Goal: Task Accomplishment & Management: Use online tool/utility

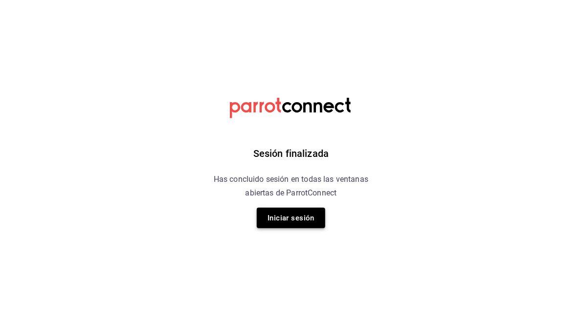
click at [288, 220] on button "Iniciar sesión" at bounding box center [291, 218] width 68 height 21
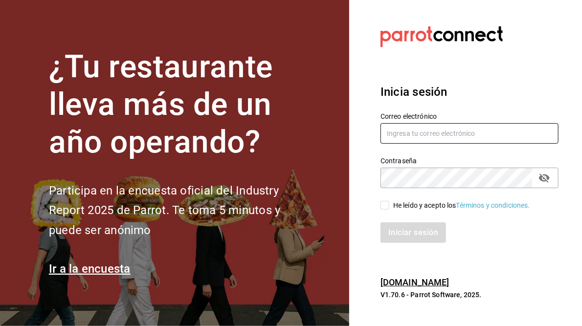
type input "[PERSON_NAME][EMAIL_ADDRESS][PERSON_NAME][DOMAIN_NAME]"
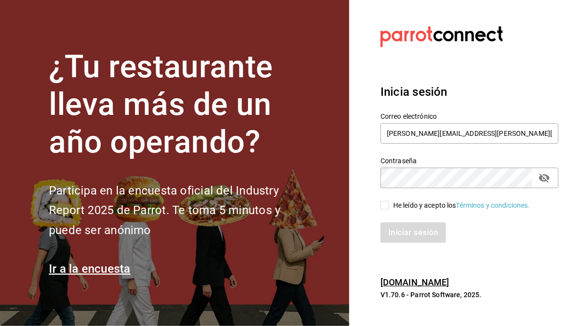
click at [385, 206] on input "He leído y acepto los Términos y condiciones." at bounding box center [384, 205] width 9 height 9
checkbox input "true"
click at [413, 232] on button "Iniciar sesión" at bounding box center [413, 232] width 66 height 21
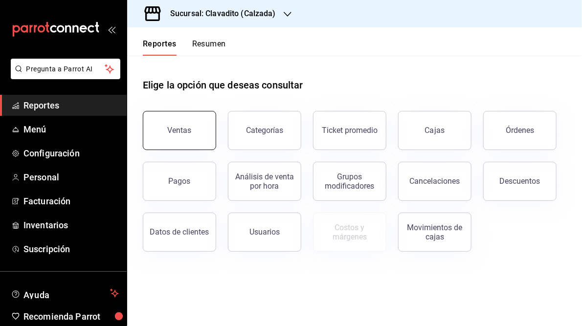
click at [181, 132] on div "Ventas" at bounding box center [180, 130] width 24 height 9
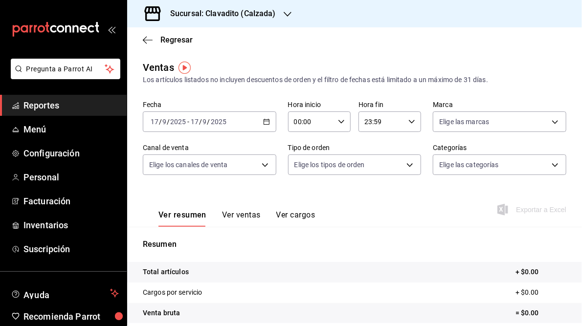
click at [264, 123] on icon "button" at bounding box center [266, 121] width 7 height 7
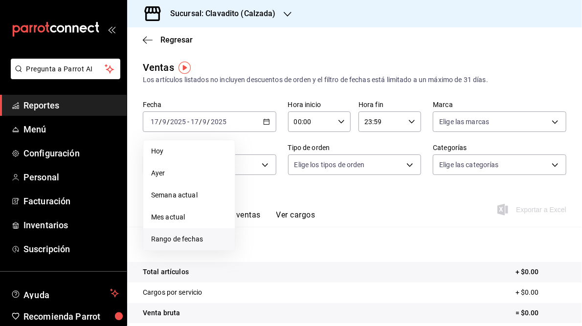
click at [176, 238] on span "Rango de fechas" at bounding box center [189, 239] width 76 height 10
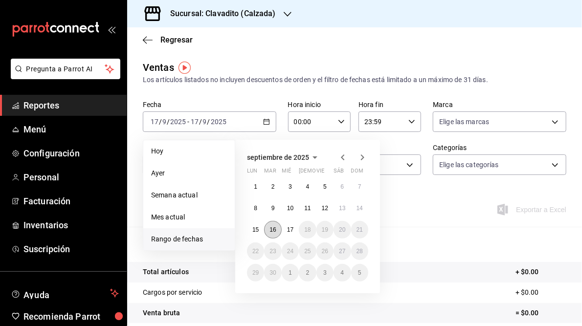
click at [274, 230] on abbr "16" at bounding box center [272, 229] width 6 height 7
click at [289, 230] on abbr "17" at bounding box center [290, 229] width 6 height 7
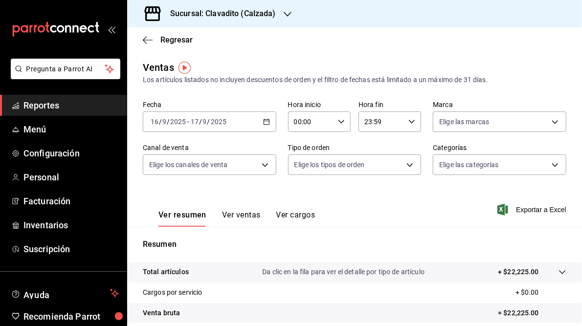
click at [338, 122] on \(Stroke\) "button" at bounding box center [341, 121] width 6 height 3
click at [303, 179] on span "05" at bounding box center [301, 176] width 15 height 8
type input "05:00"
click at [409, 120] on div at bounding box center [291, 163] width 582 height 326
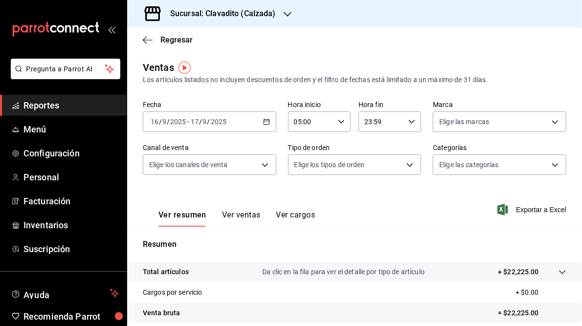
click at [373, 123] on input "23:59" at bounding box center [381, 122] width 46 height 20
click at [370, 172] on span "05" at bounding box center [370, 171] width 15 height 8
type input "05:59"
click at [253, 52] on div at bounding box center [291, 163] width 582 height 326
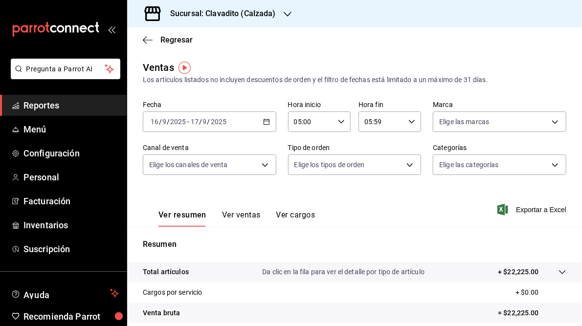
click at [286, 11] on icon "button" at bounding box center [288, 14] width 8 height 8
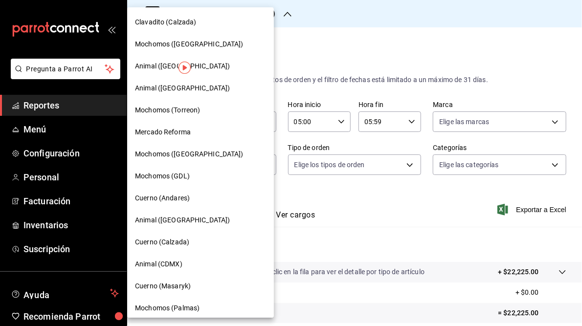
click at [165, 242] on span "Cuerno (Calzada)" at bounding box center [162, 242] width 54 height 10
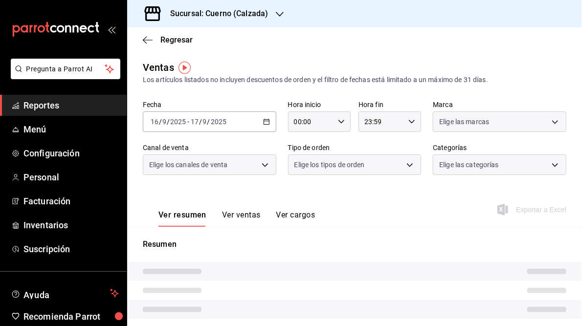
type input "05:00"
type input "05:59"
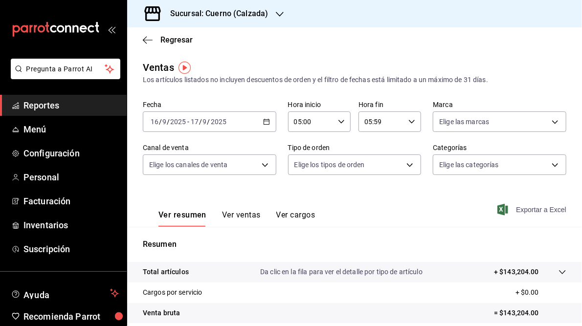
click at [525, 211] on span "Exportar a Excel" at bounding box center [532, 210] width 67 height 12
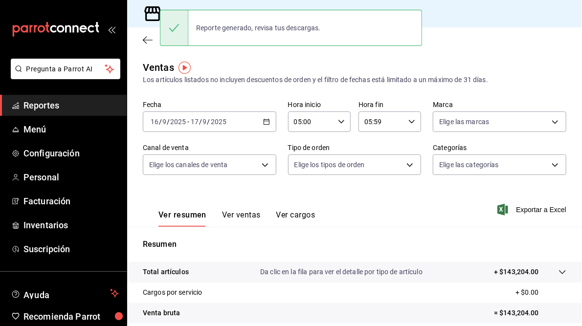
click at [281, 58] on main "Regresar Ventas Los artículos listados no incluyen descuentos de orden y el fil…" at bounding box center [354, 247] width 455 height 441
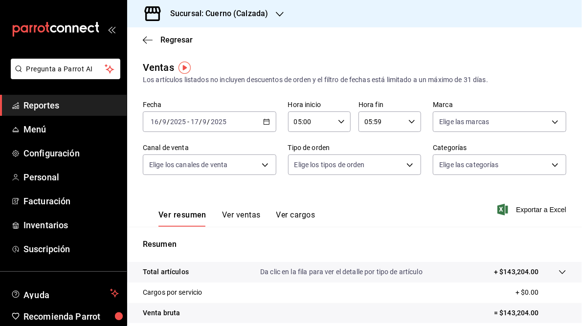
click at [269, 121] on div "[DATE] [DATE] - [DATE] [DATE]" at bounding box center [209, 121] width 133 height 21
click at [347, 42] on div "Regresar" at bounding box center [354, 39] width 455 height 25
click at [278, 15] on icon "button" at bounding box center [280, 14] width 8 height 5
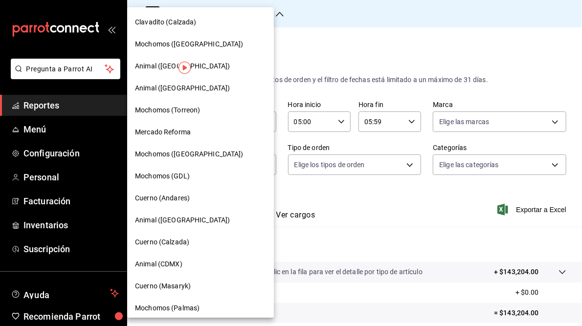
click at [162, 154] on span "Mochomos ([GEOGRAPHIC_DATA])" at bounding box center [189, 154] width 109 height 10
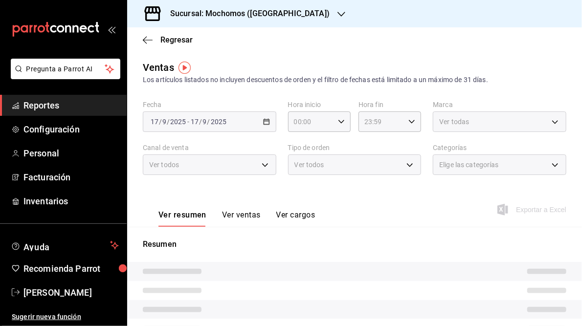
type input "05:00"
type input "05:59"
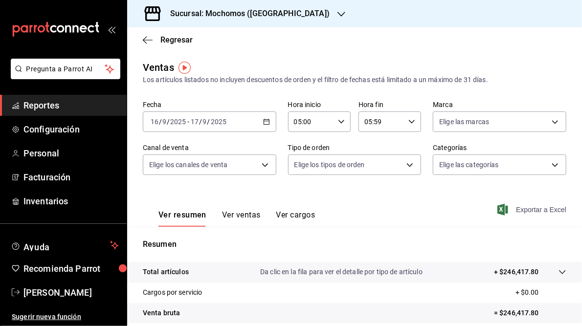
click at [520, 212] on span "Exportar a Excel" at bounding box center [532, 210] width 67 height 12
click at [337, 15] on icon "button" at bounding box center [341, 14] width 8 height 5
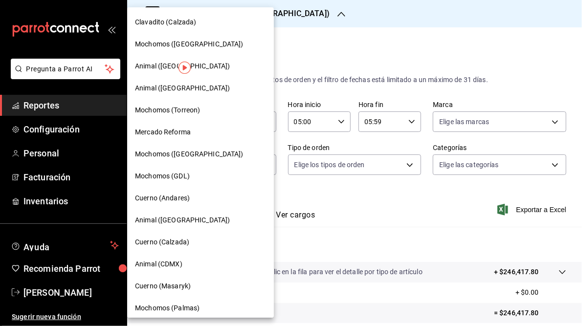
click at [171, 110] on span "Mochomos (Torreon)" at bounding box center [167, 110] width 65 height 10
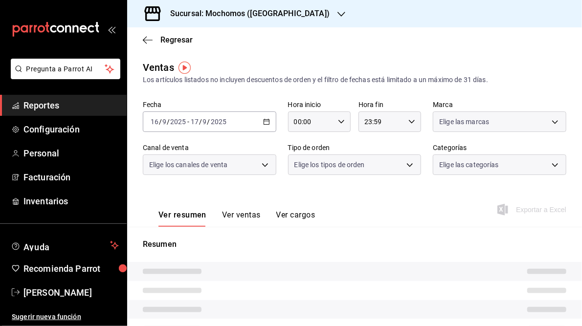
type input "05:00"
type input "05:59"
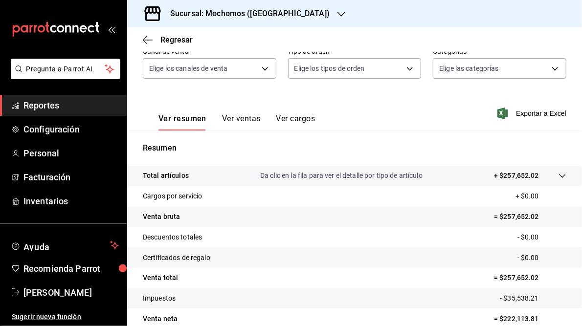
scroll to position [108, 0]
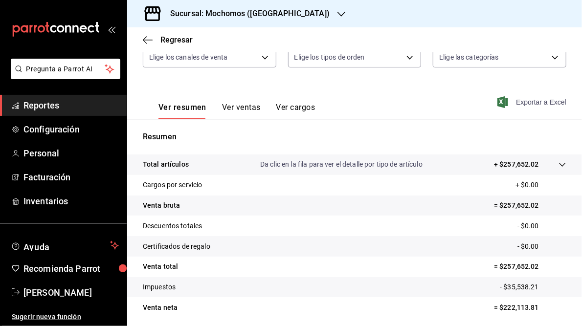
click at [521, 101] on span "Exportar a Excel" at bounding box center [532, 102] width 67 height 12
click at [262, 15] on h3 "Sucursal: Mochomos ([GEOGRAPHIC_DATA])" at bounding box center [245, 14] width 167 height 12
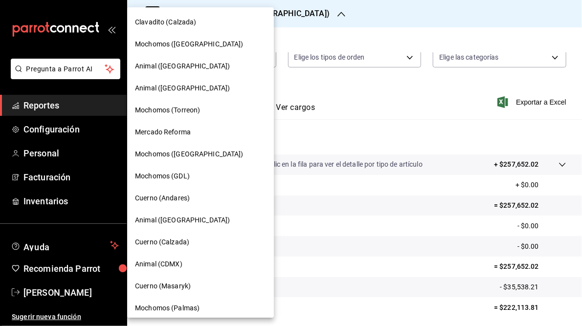
click at [172, 176] on span "Mochomos (GDL)" at bounding box center [162, 176] width 55 height 10
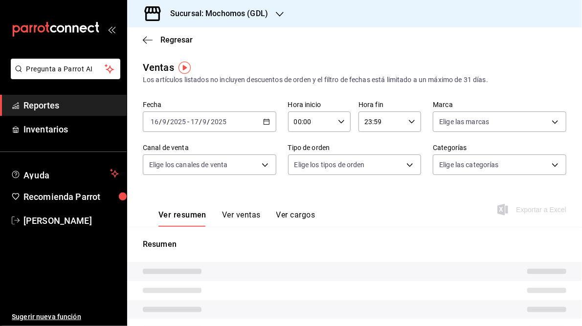
type input "05:00"
type input "05:59"
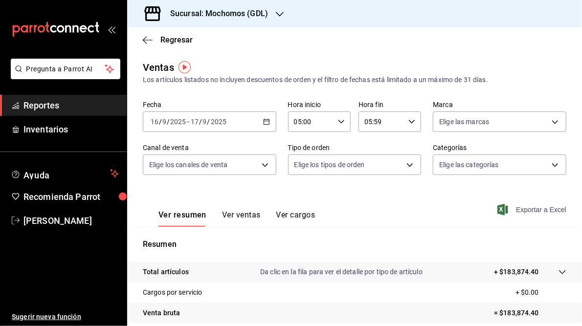
click at [521, 209] on span "Exportar a Excel" at bounding box center [532, 210] width 67 height 12
click at [255, 12] on h3 "Sucursal: Mochomos (GDL)" at bounding box center [215, 14] width 106 height 12
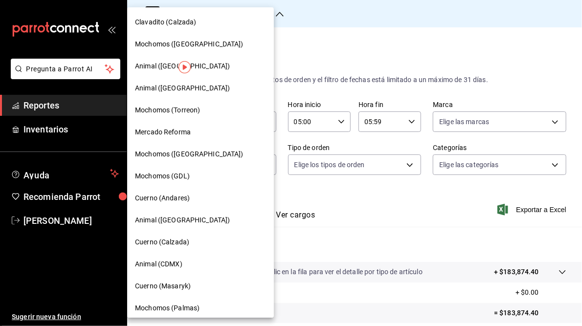
click at [177, 133] on span "Mercado Reforma" at bounding box center [163, 132] width 56 height 10
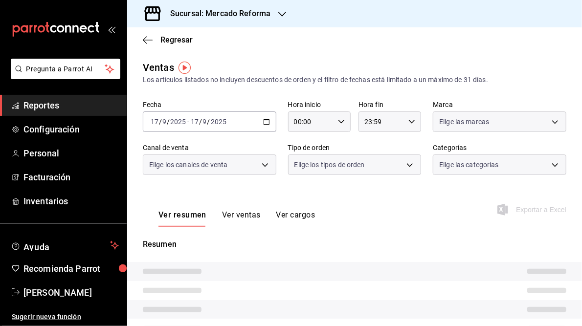
type input "05:00"
type input "05:59"
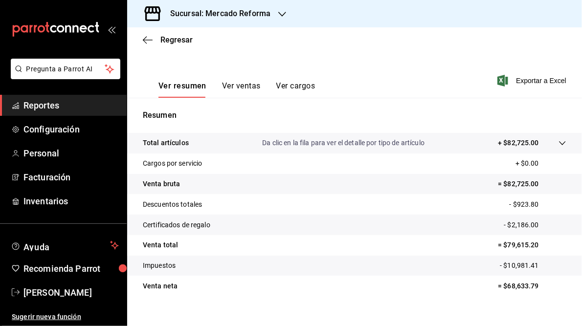
scroll to position [130, 0]
click at [521, 78] on span "Exportar a Excel" at bounding box center [532, 80] width 67 height 12
